Goal: Contribute content: Add original content to the website for others to see

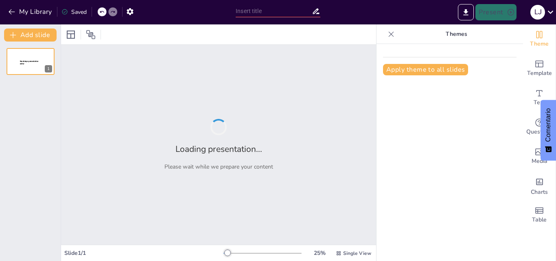
type input "ABSOLUTISMO: AUGE Y DECADENCIA CON LA ILUSTRACION Y LA ERA DE LAS REVOLUCIONES"
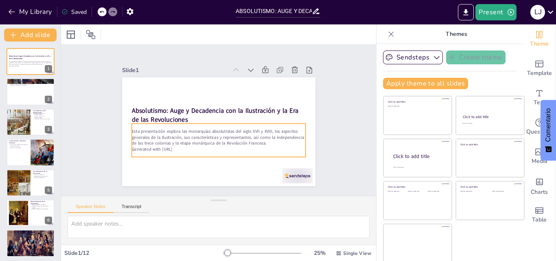
click at [146, 139] on p "Esta presentación explora las monarquías absolutistas del siglo XVII y XVIII, l…" at bounding box center [204, 130] width 117 height 151
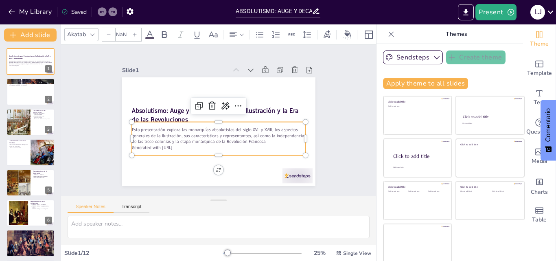
type input "32"
click at [331, 120] on div "Slide 1 Absolutismo: Auge y Decadencia con la Ilustración y la Era de las Revol…" at bounding box center [218, 119] width 307 height 343
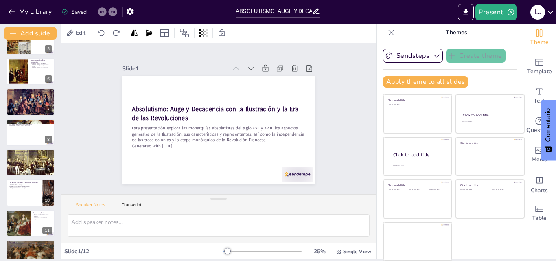
scroll to position [154, 0]
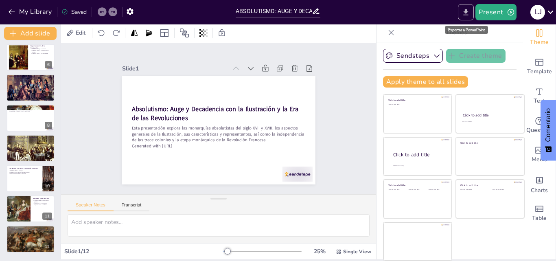
click at [465, 12] on icon "Export to PowerPoint" at bounding box center [465, 12] width 5 height 6
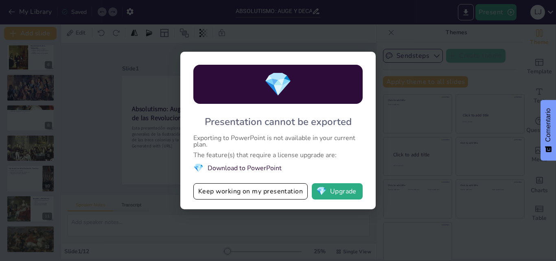
click at [494, 65] on div "💎 Presentation cannot be exported Exporting to PowerPoint is not available in y…" at bounding box center [278, 130] width 556 height 261
click at [398, 38] on div "💎 Presentation cannot be exported Exporting to PowerPoint is not available in y…" at bounding box center [278, 130] width 556 height 261
click at [399, 39] on div "💎 Presentation cannot be exported Exporting to PowerPoint is not available in y…" at bounding box center [278, 130] width 556 height 261
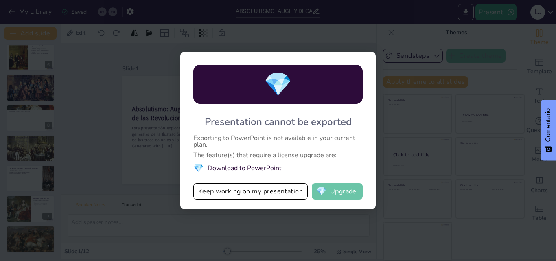
click at [317, 194] on span "💎" at bounding box center [321, 191] width 10 height 8
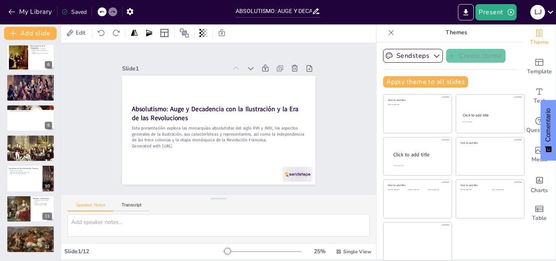
scroll to position [0, 0]
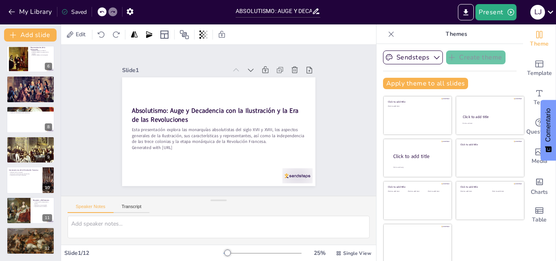
click at [387, 36] on icon at bounding box center [391, 34] width 8 height 8
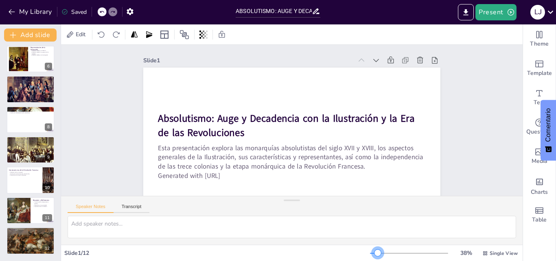
click at [374, 253] on div at bounding box center [377, 252] width 7 height 7
click at [148, 37] on icon at bounding box center [149, 34] width 6 height 7
click at [37, 62] on div at bounding box center [30, 59] width 49 height 28
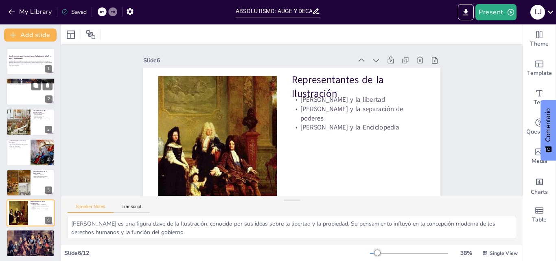
click at [22, 87] on div at bounding box center [30, 92] width 49 height 28
type textarea "El absolutismo se refiere a un sistema de gobierno donde el monarca tiene el co…"
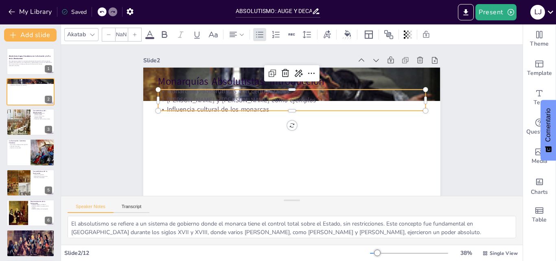
type input "32"
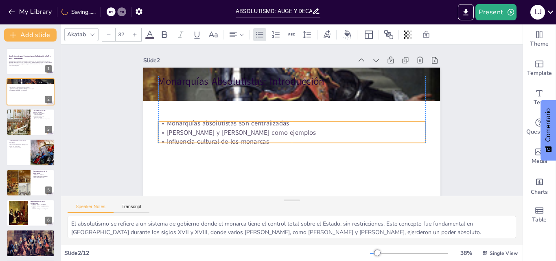
drag, startPoint x: 275, startPoint y: 109, endPoint x: 274, endPoint y: 141, distance: 32.2
click at [274, 141] on p "Influencia cultural de los monarcas" at bounding box center [272, 112] width 117 height 248
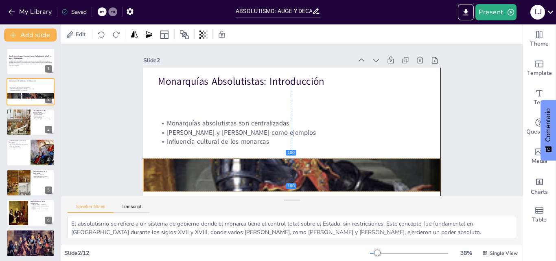
drag, startPoint x: 340, startPoint y: 94, endPoint x: 339, endPoint y: 184, distance: 90.7
click at [339, 184] on div at bounding box center [259, 76] width 482 height 508
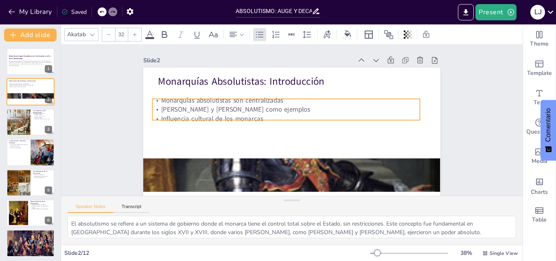
drag, startPoint x: 248, startPoint y: 128, endPoint x: 242, endPoint y: 105, distance: 23.5
click at [242, 105] on p "Luis XIV y Felipe II como ejemplos" at bounding box center [303, 126] width 222 height 164
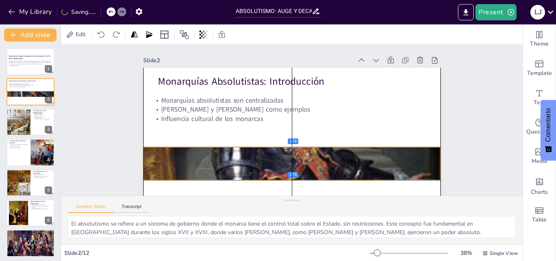
drag, startPoint x: 305, startPoint y: 174, endPoint x: 308, endPoint y: 161, distance: 13.2
click at [308, 161] on div at bounding box center [269, 82] width 463 height 505
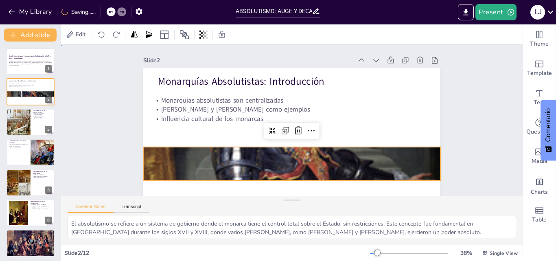
click at [391, 109] on div "Slide 1 Absolutismo: Auge y Decadencia con la Ilustración y la Era de las Revol…" at bounding box center [272, 122] width 237 height 479
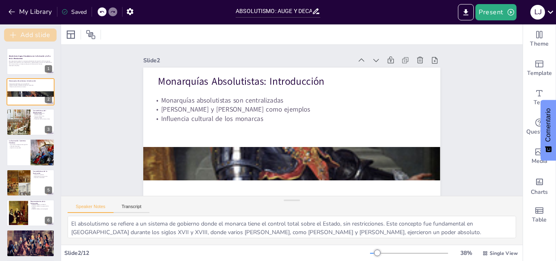
click at [40, 35] on button "Add slide" at bounding box center [30, 34] width 52 height 13
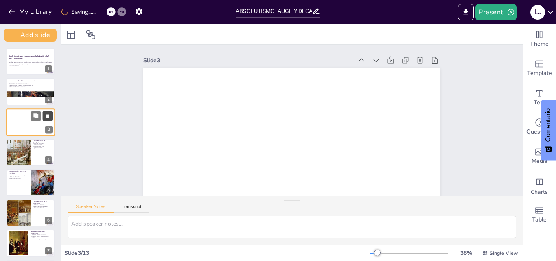
click at [49, 114] on icon at bounding box center [47, 115] width 3 height 4
type textarea "La creencia en el derecho divino de los reyes es fundamental para el absolutism…"
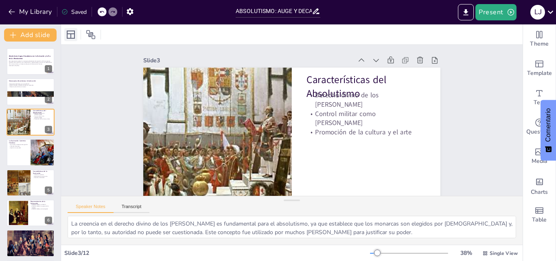
click at [72, 35] on icon at bounding box center [71, 35] width 10 height 10
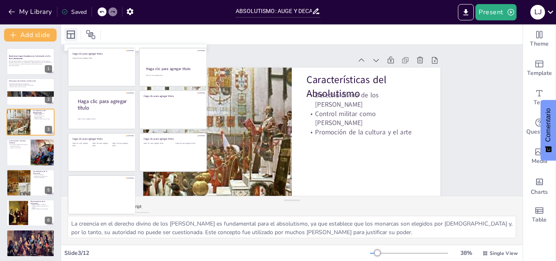
click at [72, 35] on icon at bounding box center [71, 35] width 10 height 10
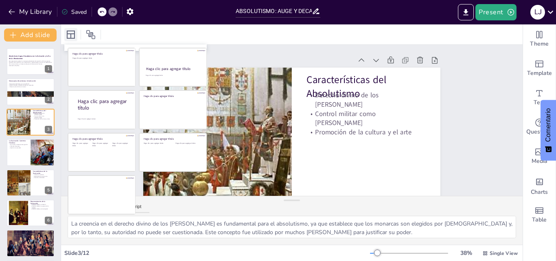
click at [73, 35] on icon at bounding box center [71, 35] width 10 height 10
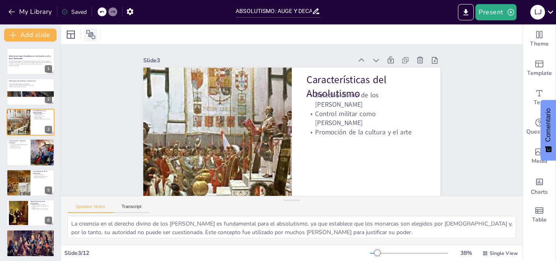
click at [92, 37] on icon at bounding box center [90, 34] width 9 height 9
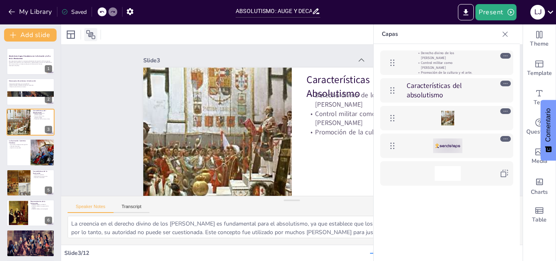
click at [92, 38] on icon at bounding box center [91, 35] width 10 height 10
click at [506, 33] on icon at bounding box center [505, 34] width 8 height 8
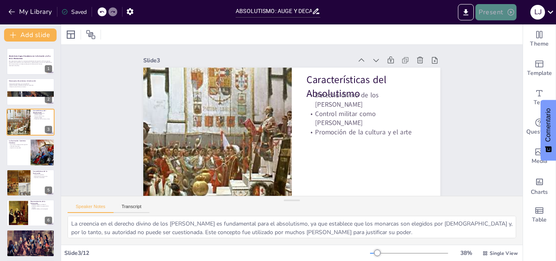
click at [511, 12] on icon "button" at bounding box center [510, 12] width 8 height 8
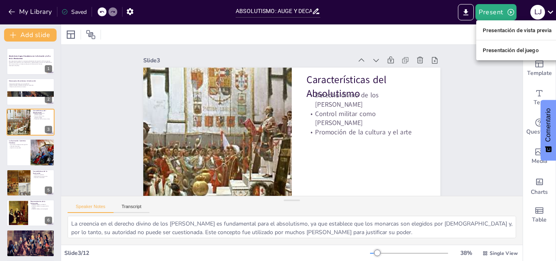
click at [492, 31] on font "Presentación de vista previa" at bounding box center [516, 30] width 69 height 6
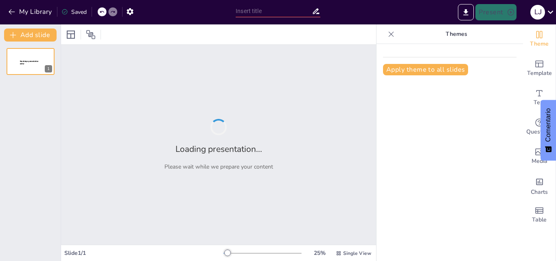
type input "ABSOLUTISMO: AUGE Y DECADENCIA CON LA ILUSTRACION Y LA ERA DE LAS REVOLUCIONES"
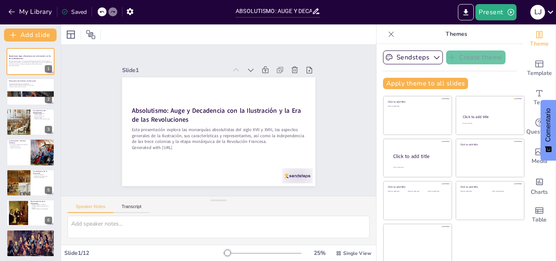
click at [387, 36] on icon at bounding box center [391, 34] width 8 height 8
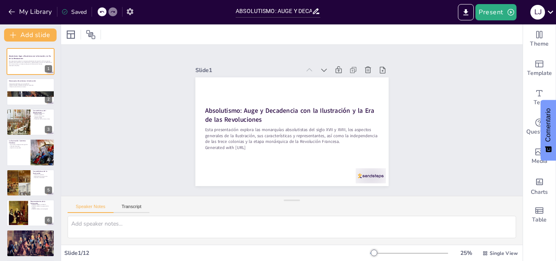
click at [131, 11] on icon "button" at bounding box center [130, 11] width 9 height 9
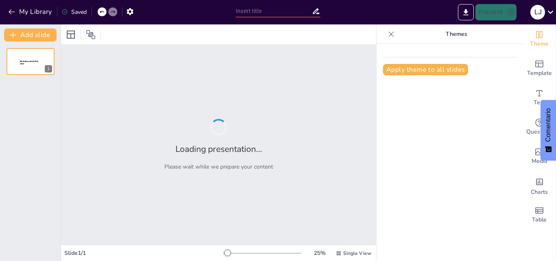
type input "ABSOLUTISMO: AUGE Y DECADENCIA CON LA ILUSTRACION Y LA ERA DE LAS REVOLUCIONES"
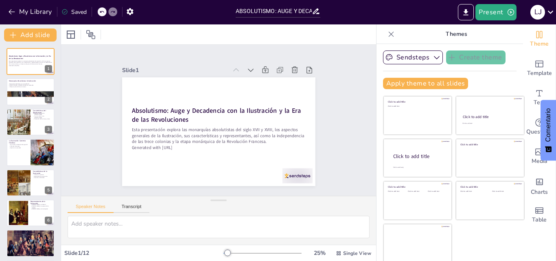
click at [388, 35] on icon at bounding box center [390, 33] width 5 height 5
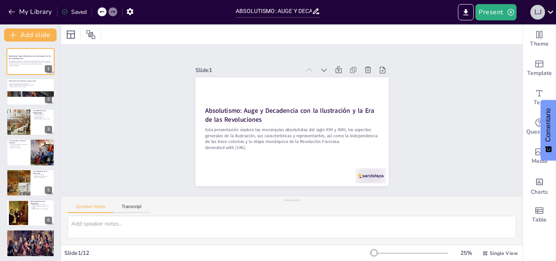
click at [535, 15] on div "L J" at bounding box center [537, 12] width 15 height 15
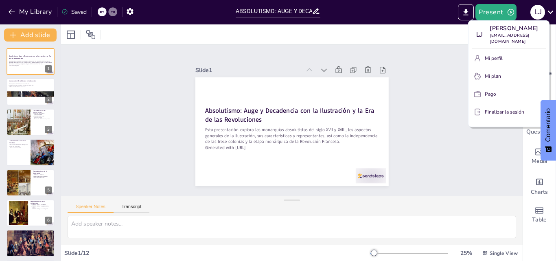
click at [404, 67] on div at bounding box center [278, 130] width 556 height 261
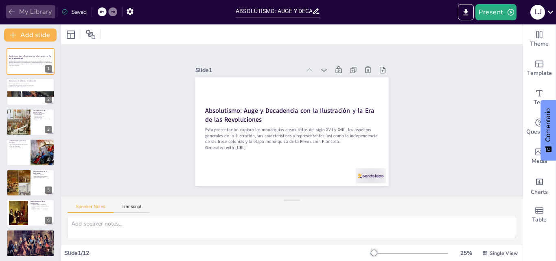
click at [39, 9] on button "My Library" at bounding box center [30, 11] width 49 height 13
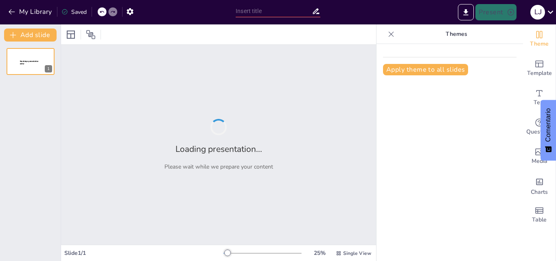
type input "New Sendsteps"
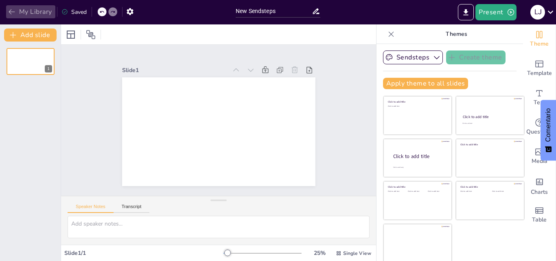
click at [9, 14] on icon "button" at bounding box center [12, 12] width 8 height 8
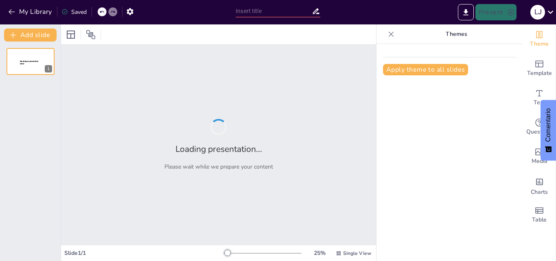
type input "La Convención y el Directorio: Momentos Cruciales en la Revolución Francesa"
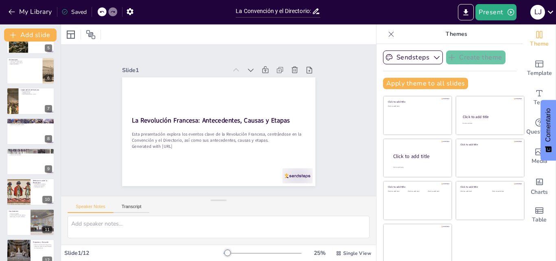
scroll to position [154, 0]
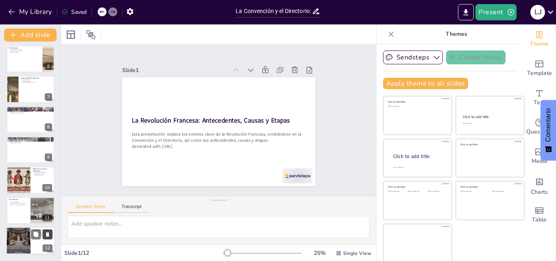
click at [43, 236] on button at bounding box center [48, 234] width 10 height 10
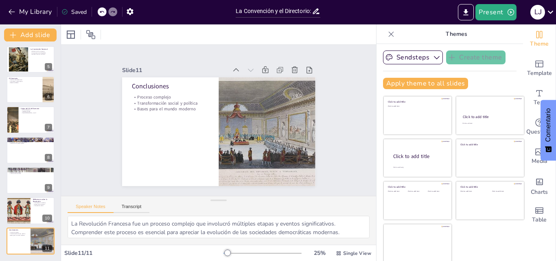
scroll to position [123, 0]
click at [35, 216] on div at bounding box center [30, 211] width 49 height 28
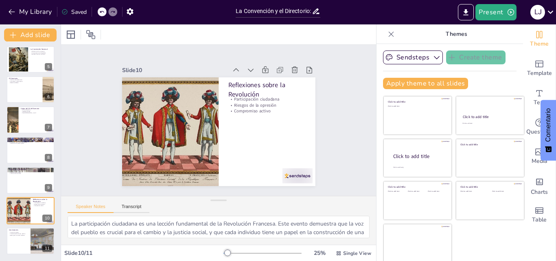
click at [387, 34] on icon at bounding box center [391, 34] width 8 height 8
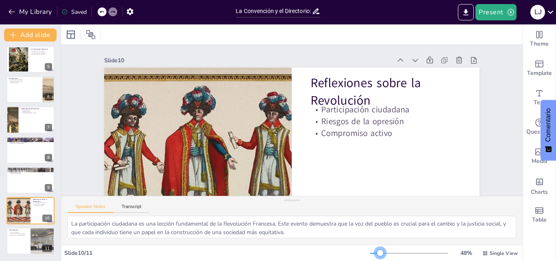
drag, startPoint x: 367, startPoint y: 253, endPoint x: 375, endPoint y: 254, distance: 7.8
click at [377, 254] on div at bounding box center [380, 252] width 7 height 7
click at [24, 91] on div at bounding box center [30, 90] width 49 height 28
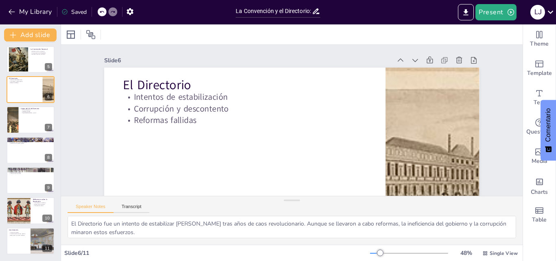
scroll to position [62, 0]
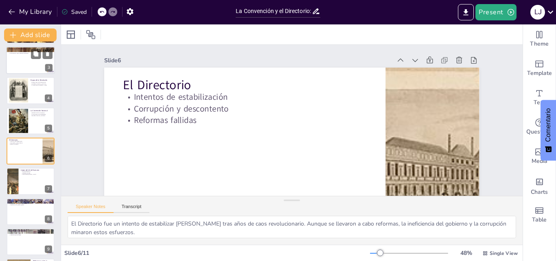
click at [30, 66] on div at bounding box center [30, 60] width 49 height 28
type textarea "La desigualdad social fue una de las principales causas de la Revolución. El Te…"
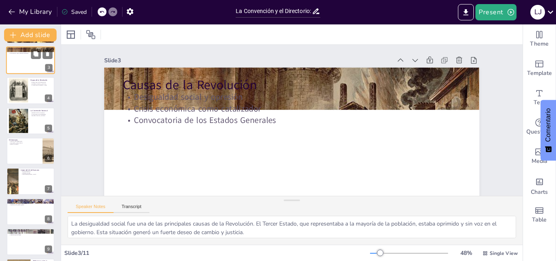
scroll to position [0, 0]
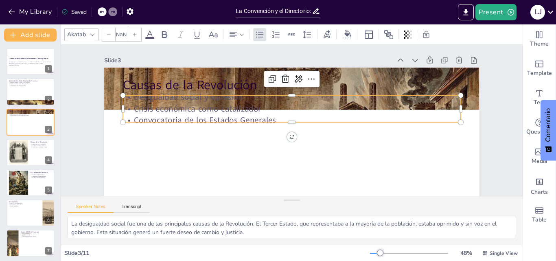
type input "32"
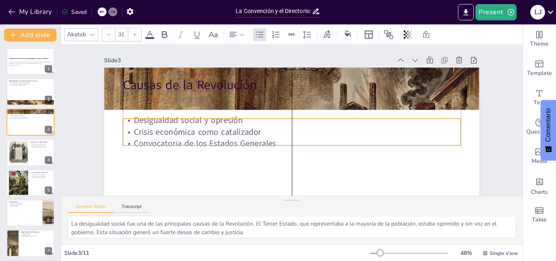
drag, startPoint x: 195, startPoint y: 107, endPoint x: 193, endPoint y: 131, distance: 23.6
click at [193, 131] on p "Crisis económica como catalizador" at bounding box center [281, 126] width 179 height 298
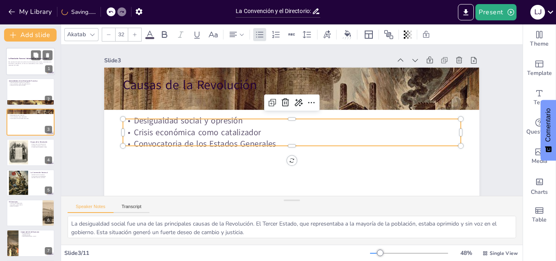
click at [31, 63] on p "Esta presentación explora los eventos clave de la Revolución Francesa, centránd…" at bounding box center [31, 62] width 44 height 3
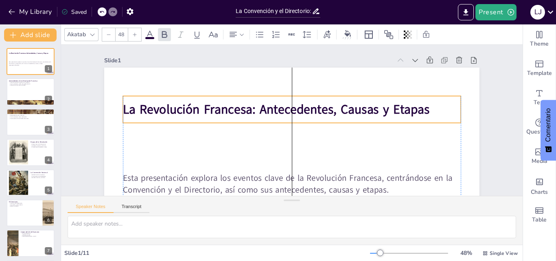
drag, startPoint x: 267, startPoint y: 154, endPoint x: 270, endPoint y: 112, distance: 42.0
click at [270, 112] on strong "La Revolución Francesa: Antecedentes, Causas y Etapas" at bounding box center [310, 114] width 194 height 258
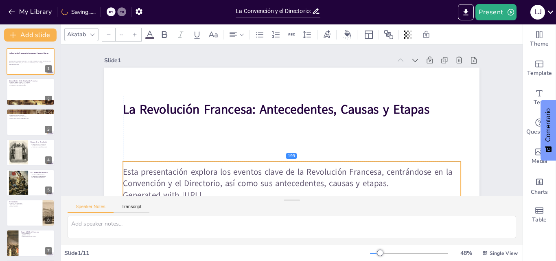
type input "32"
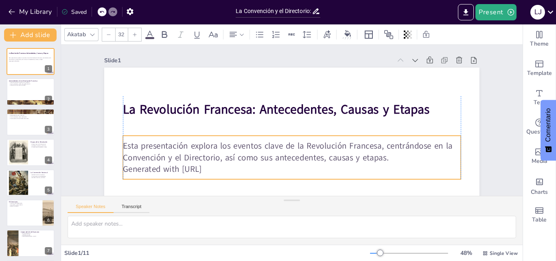
drag, startPoint x: 290, startPoint y: 181, endPoint x: 288, endPoint y: 148, distance: 32.2
click at [272, 148] on p "Esta presentación explora los eventos clave de la Revolución Francesa, centránd…" at bounding box center [261, 120] width 24 height 337
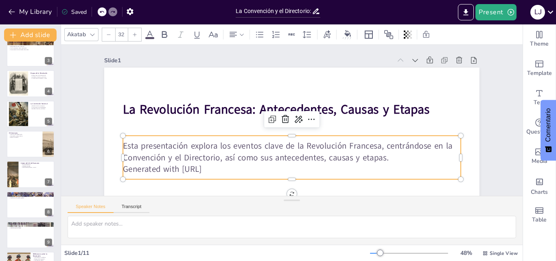
scroll to position [123, 0]
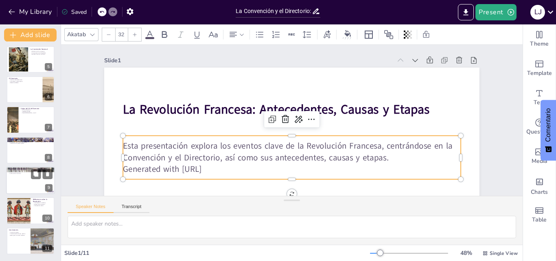
click at [31, 181] on div at bounding box center [30, 180] width 49 height 28
type textarea "La promoción de los derechos humanos es uno de los legados más importantes de l…"
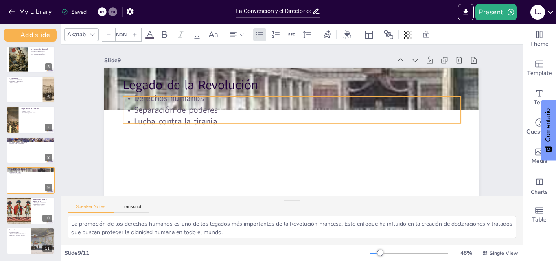
type input "32"
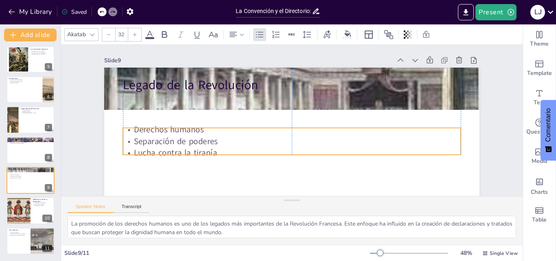
drag, startPoint x: 174, startPoint y: 120, endPoint x: 173, endPoint y: 145, distance: 25.2
click at [173, 145] on p "Separación de poderes" at bounding box center [281, 138] width 298 height 179
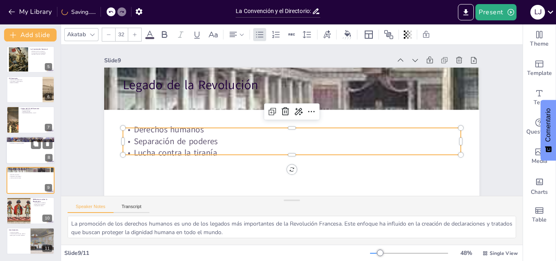
click at [31, 158] on div at bounding box center [30, 150] width 49 height 28
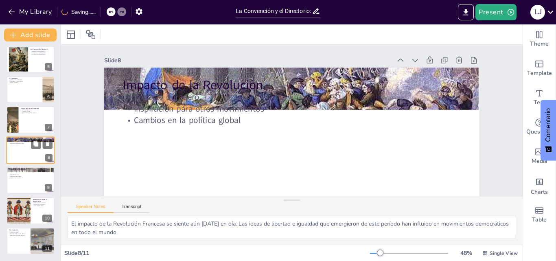
scroll to position [122, 0]
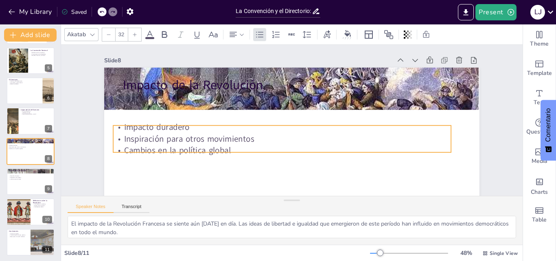
drag, startPoint x: 183, startPoint y: 115, endPoint x: 173, endPoint y: 145, distance: 31.6
click at [219, 145] on p "Cambios en la política global" at bounding box center [259, 117] width 81 height 332
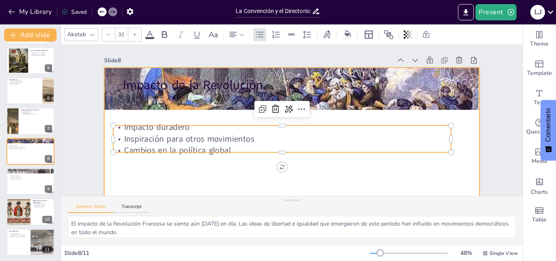
click at [181, 172] on div at bounding box center [286, 172] width 395 height 249
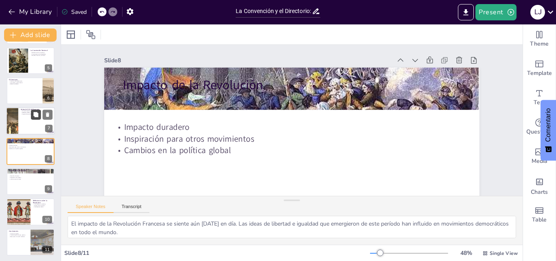
click at [34, 113] on icon at bounding box center [35, 114] width 5 height 5
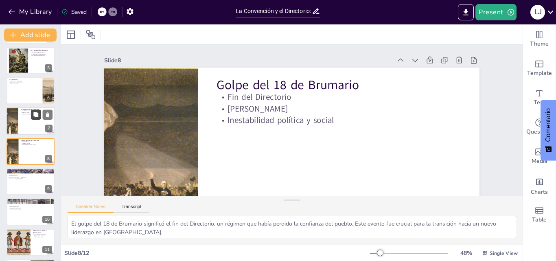
scroll to position [53, 0]
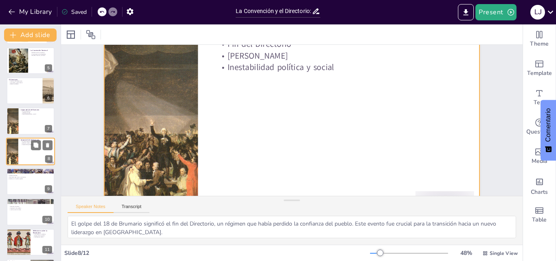
click at [31, 151] on div at bounding box center [30, 151] width 49 height 28
click at [48, 145] on icon at bounding box center [47, 145] width 3 height 4
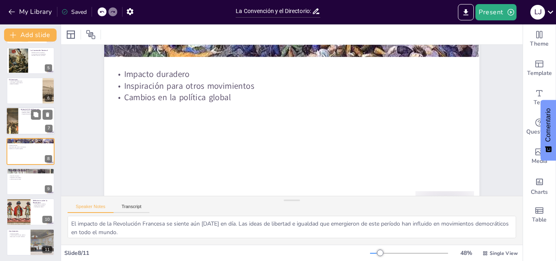
click at [31, 122] on div at bounding box center [30, 121] width 49 height 28
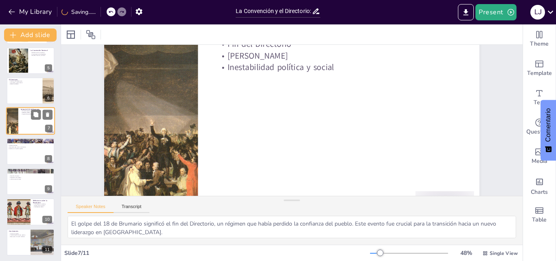
scroll to position [0, 0]
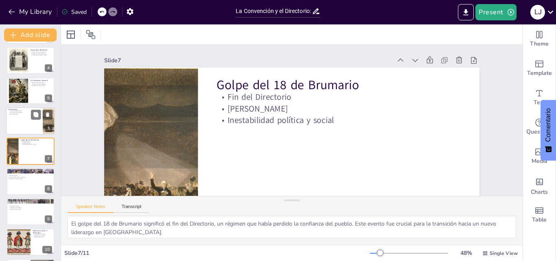
click at [20, 115] on div at bounding box center [30, 121] width 49 height 28
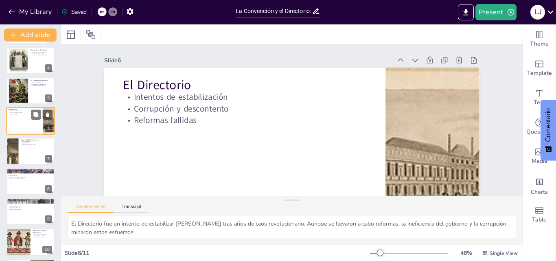
scroll to position [62, 0]
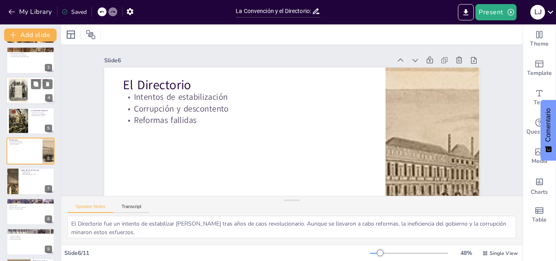
click at [33, 94] on div at bounding box center [30, 90] width 49 height 28
type textarea "Las etapas de la Revolución Francesa son fundamentales para comprender su evolu…"
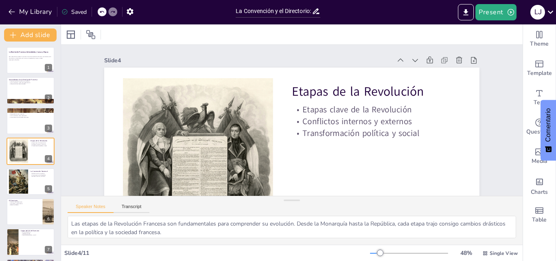
scroll to position [0, 0]
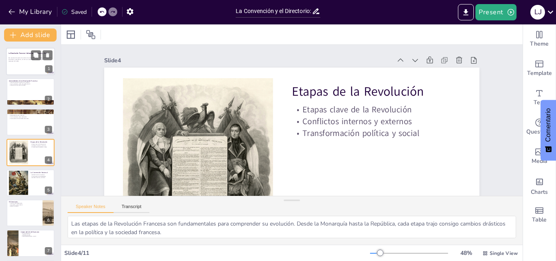
click at [15, 59] on p "Esta presentación explora los eventos clave de la Revolución Francesa, centránd…" at bounding box center [31, 58] width 44 height 3
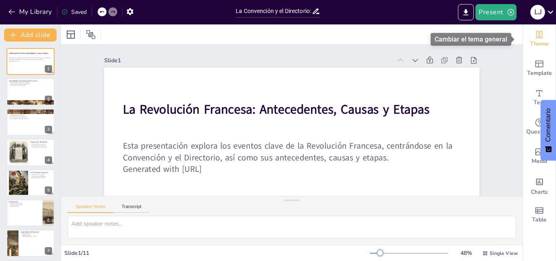
click at [535, 38] on icon "Change the overall theme" at bounding box center [539, 35] width 10 height 10
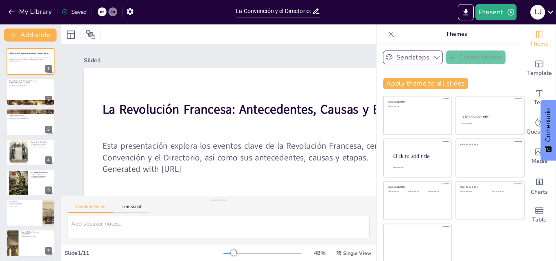
click at [434, 58] on icon "button" at bounding box center [437, 57] width 6 height 3
click at [393, 56] on button "Sendsteps" at bounding box center [413, 57] width 60 height 14
click at [387, 34] on icon at bounding box center [391, 34] width 8 height 8
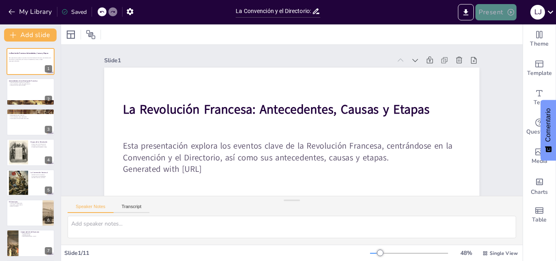
click at [501, 11] on button "Present" at bounding box center [495, 12] width 41 height 16
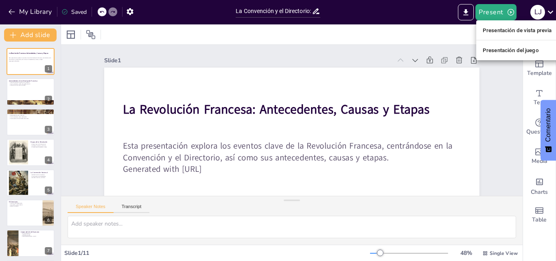
click at [498, 28] on font "Presentación de vista previa" at bounding box center [516, 30] width 69 height 6
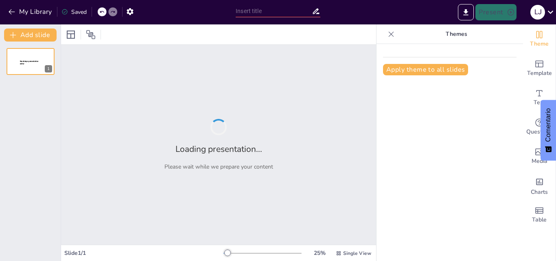
type input "La Convención y el Directorio: Momentos Cruciales en la Revolución Francesa"
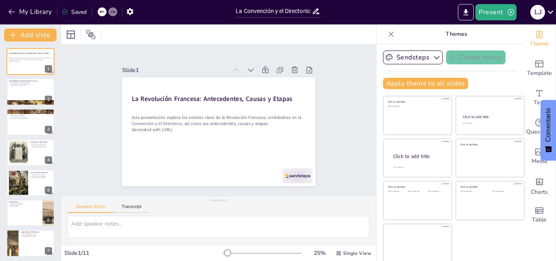
click at [387, 32] on icon at bounding box center [391, 34] width 8 height 8
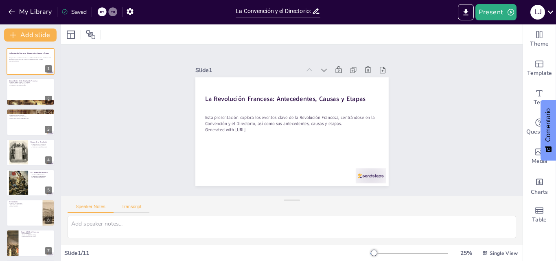
click at [134, 207] on button "Transcript" at bounding box center [131, 208] width 36 height 9
click at [101, 205] on button "Speaker Notes" at bounding box center [91, 208] width 46 height 9
click at [465, 12] on icon "Export to PowerPoint" at bounding box center [465, 12] width 5 height 6
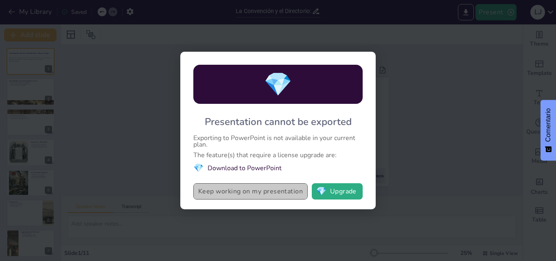
click at [294, 192] on button "Keep working on my presentation" at bounding box center [250, 191] width 114 height 16
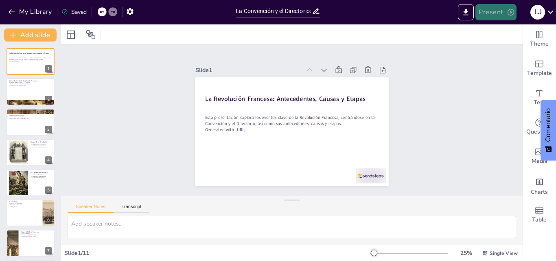
click at [491, 12] on button "Present" at bounding box center [495, 12] width 41 height 16
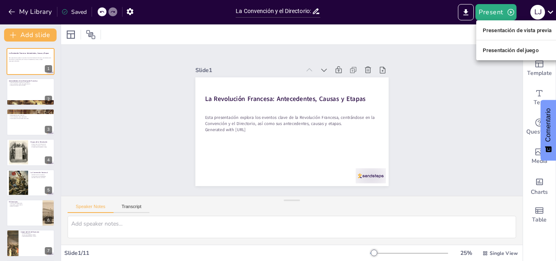
click at [467, 13] on div at bounding box center [278, 130] width 556 height 261
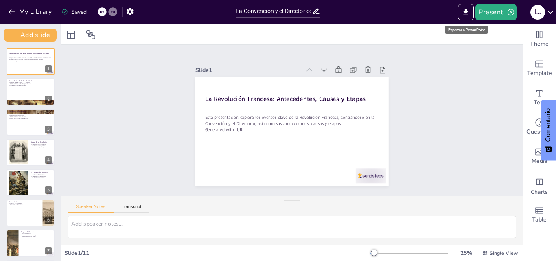
click at [467, 13] on icon "Export to PowerPoint" at bounding box center [465, 12] width 5 height 6
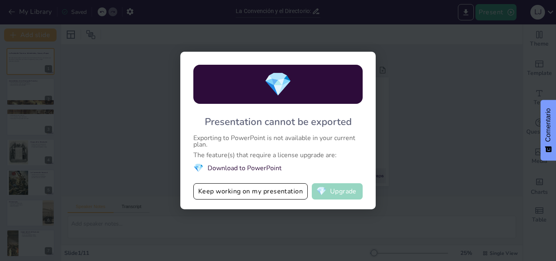
click at [339, 191] on button "💎 Upgrade" at bounding box center [337, 191] width 51 height 16
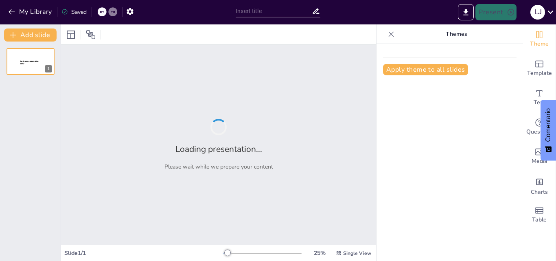
type input "La Convención y el Directorio: Momentos Cruciales en la Revolución Francesa"
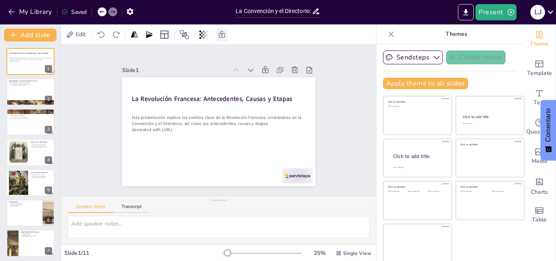
click at [223, 37] on icon at bounding box center [222, 35] width 8 height 8
